Goal: Information Seeking & Learning: Learn about a topic

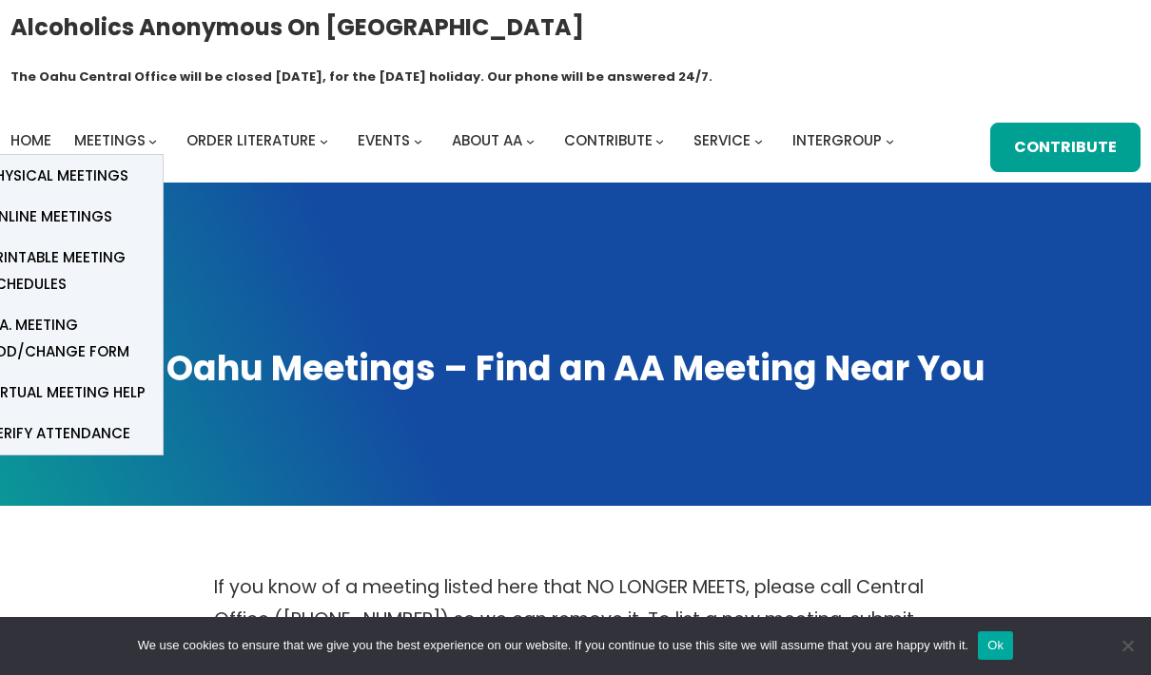
click at [99, 204] on span "Online Meetings" at bounding box center [50, 217] width 126 height 27
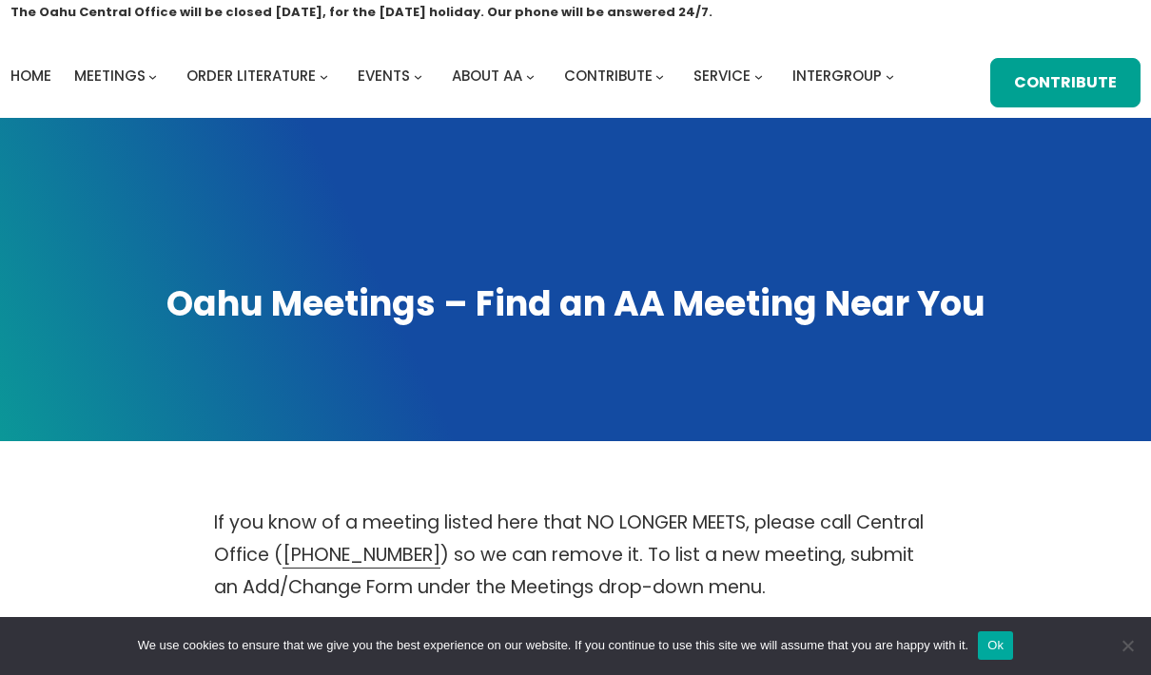
scroll to position [64, 0]
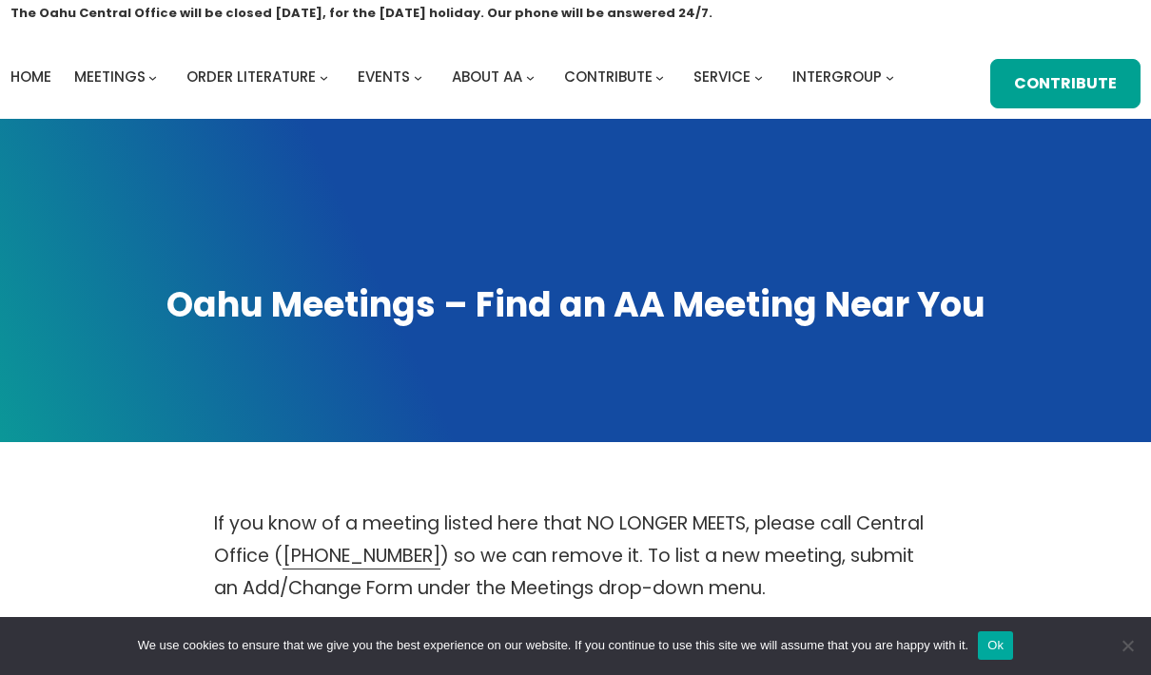
click at [1013, 660] on button "Ok" at bounding box center [995, 646] width 35 height 29
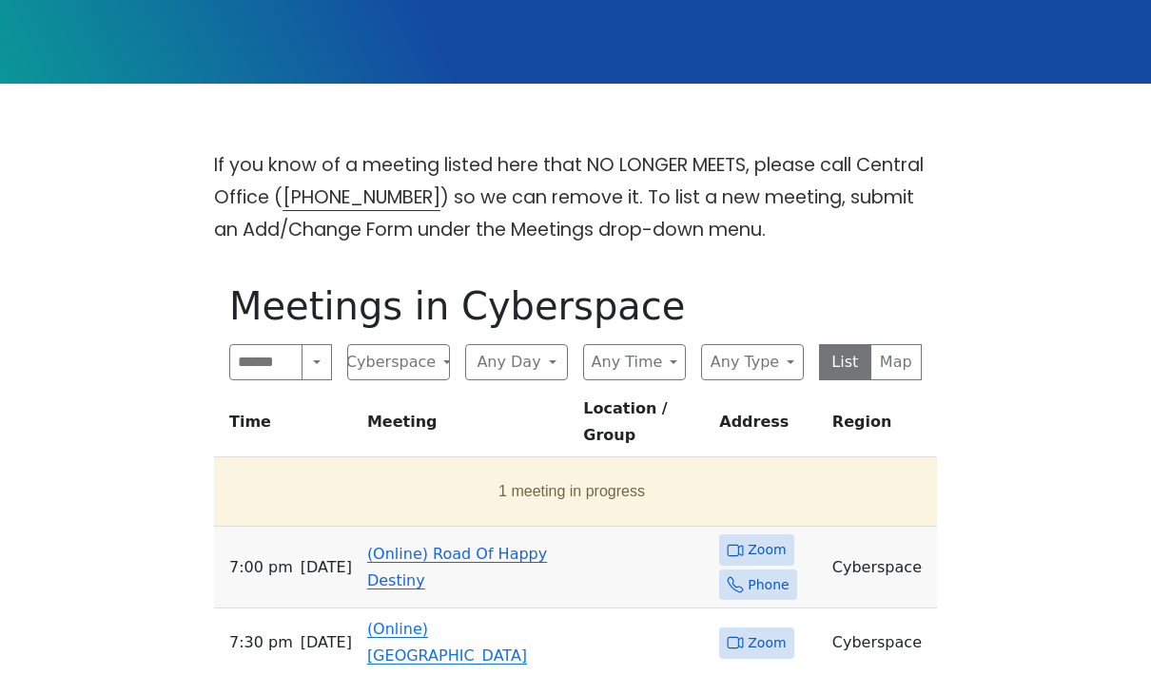
scroll to position [423, 0]
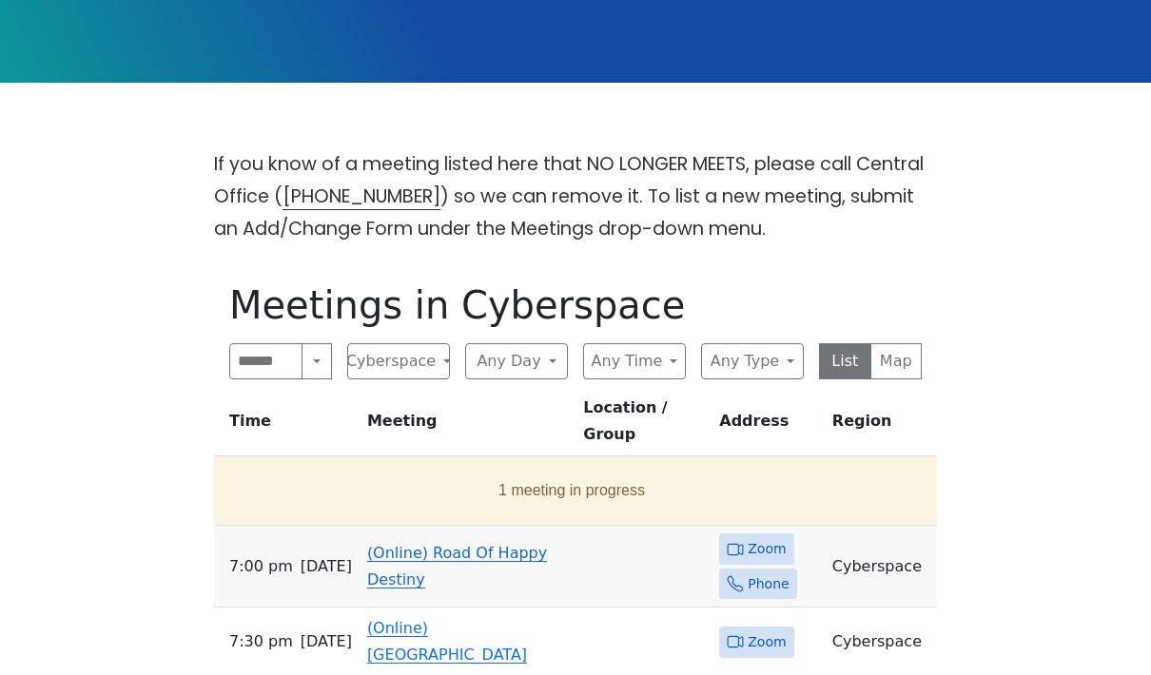
click at [541, 343] on button "Any Day" at bounding box center [516, 361] width 103 height 36
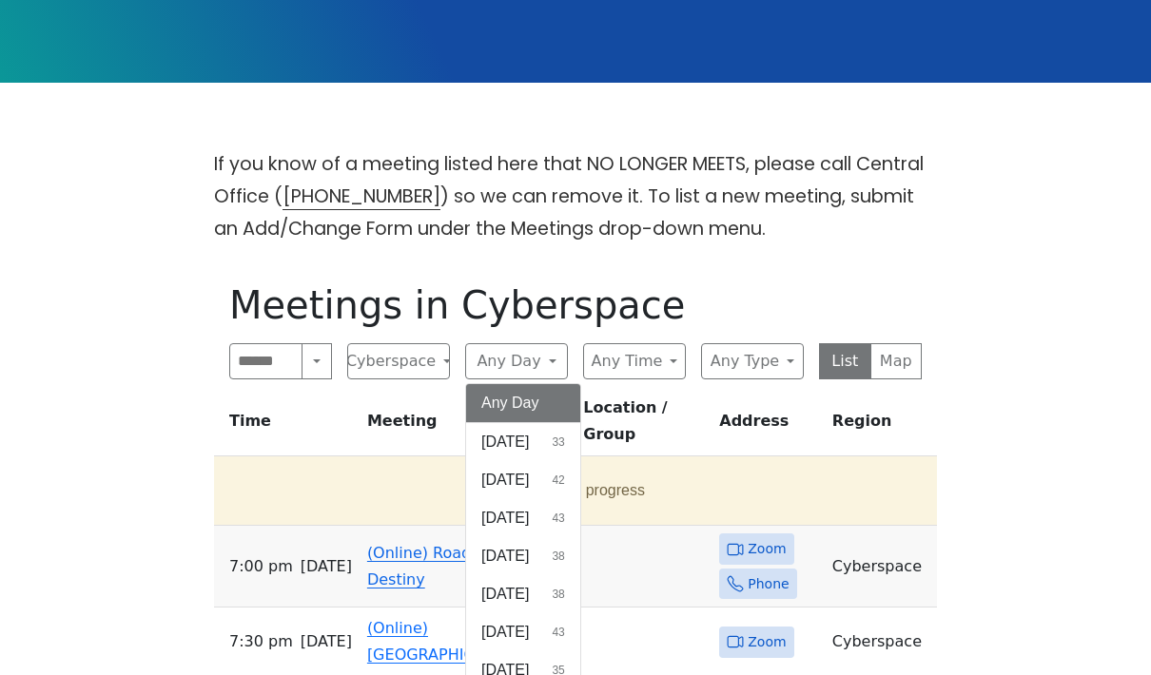
click at [500, 469] on span "[DATE]" at bounding box center [505, 480] width 48 height 23
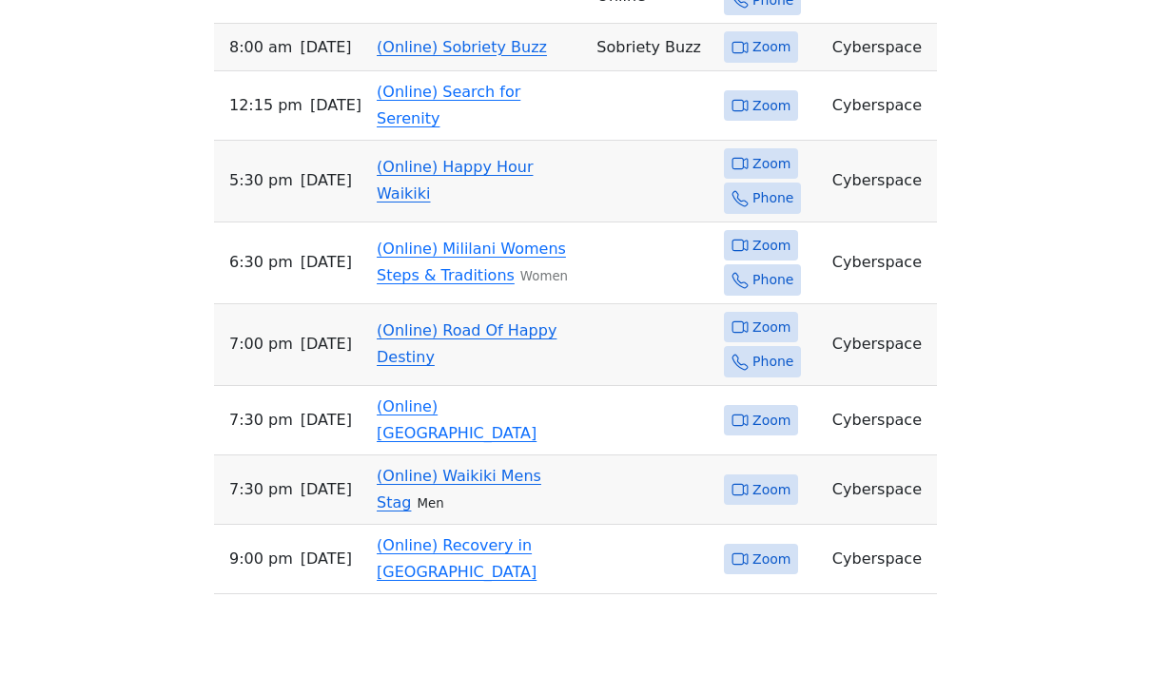
scroll to position [1255, 0]
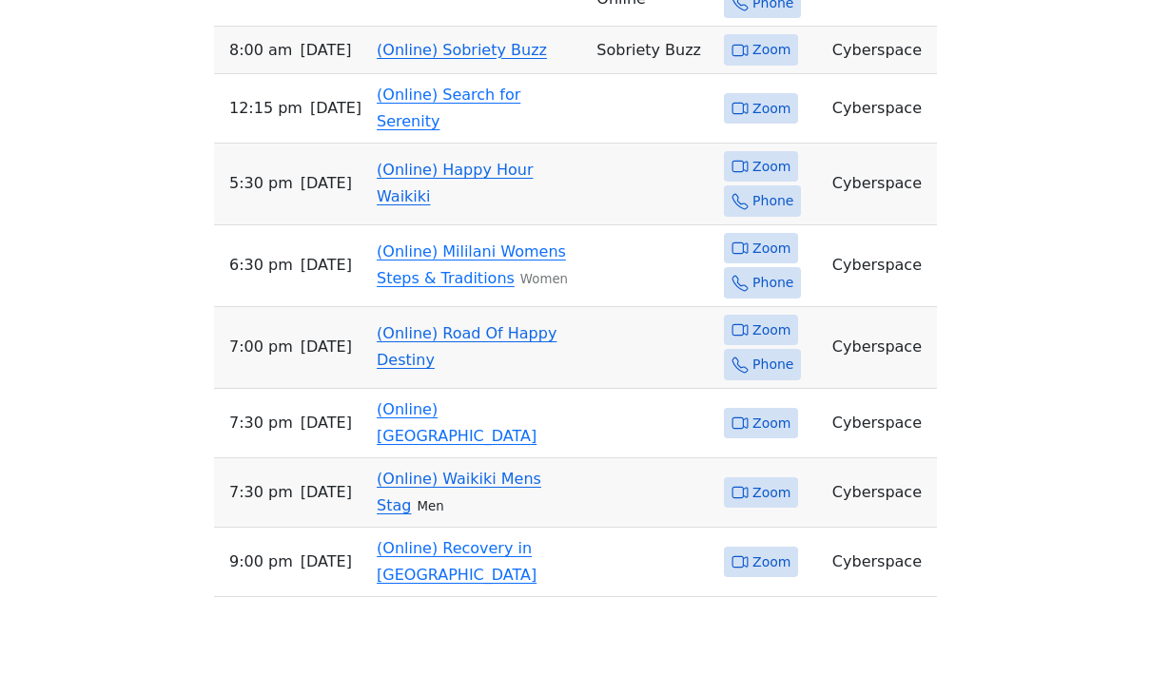
click at [402, 324] on link "(Online) Road Of Happy Destiny" at bounding box center [467, 346] width 180 height 45
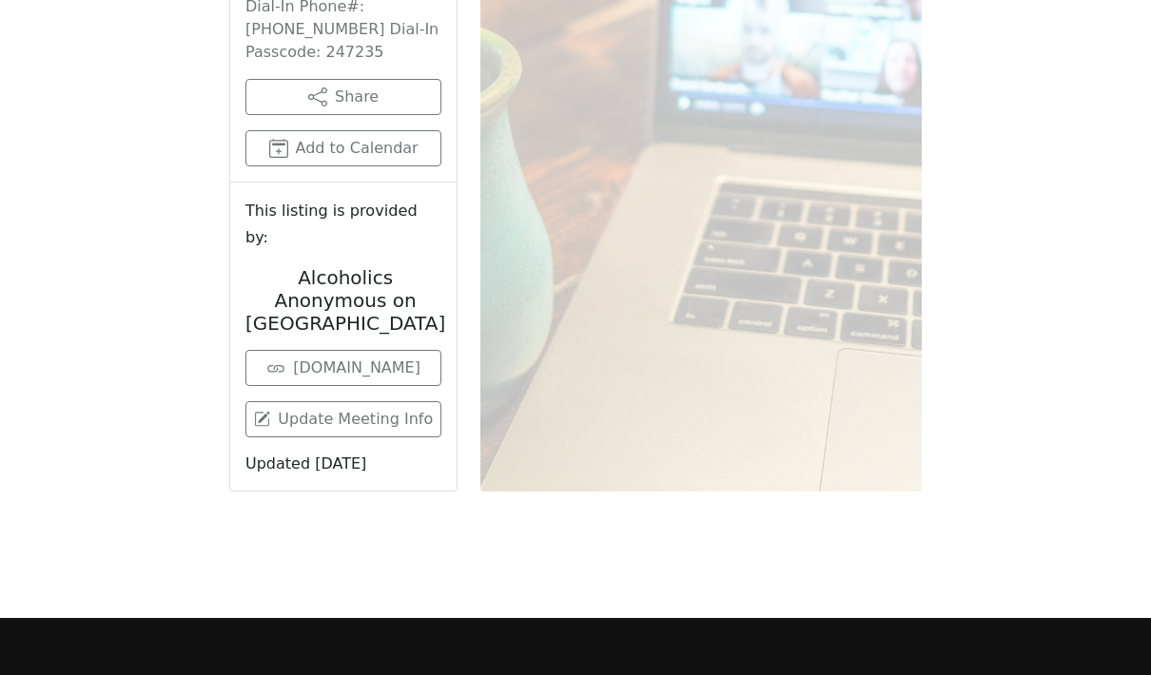
scroll to position [647, 0]
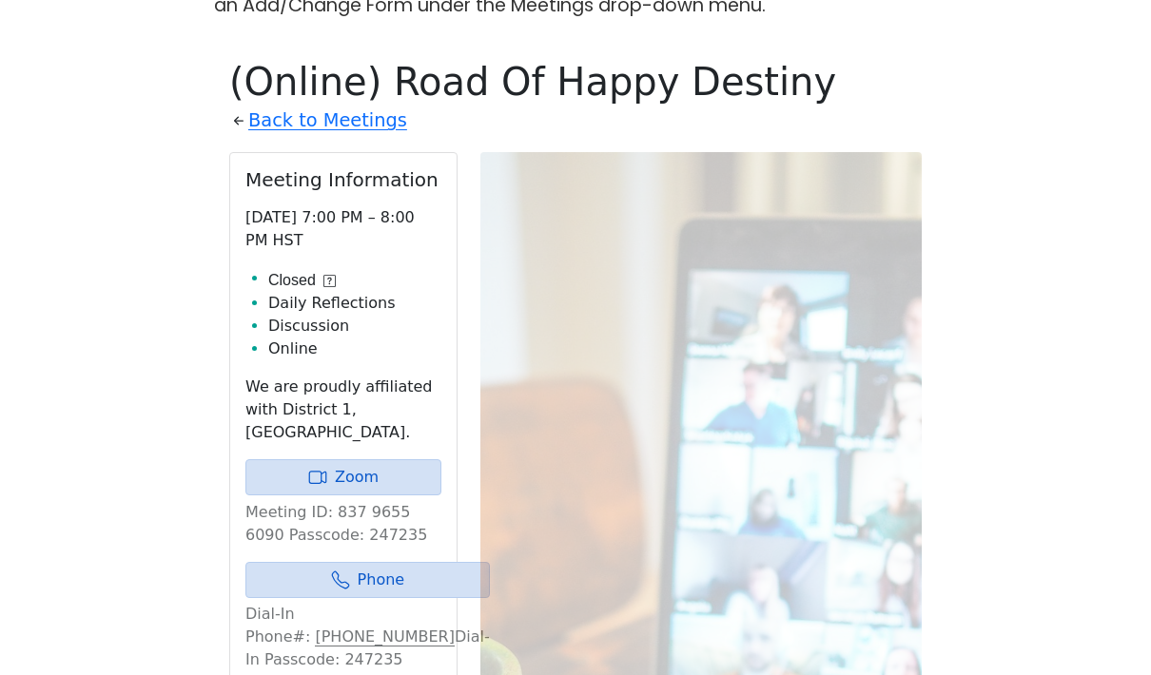
click at [338, 460] on link "Zoom" at bounding box center [343, 478] width 196 height 36
click at [613, 650] on div at bounding box center [700, 626] width 441 height 948
click at [415, 460] on link "Zoom" at bounding box center [343, 478] width 196 height 36
